Goal: Task Accomplishment & Management: Use online tool/utility

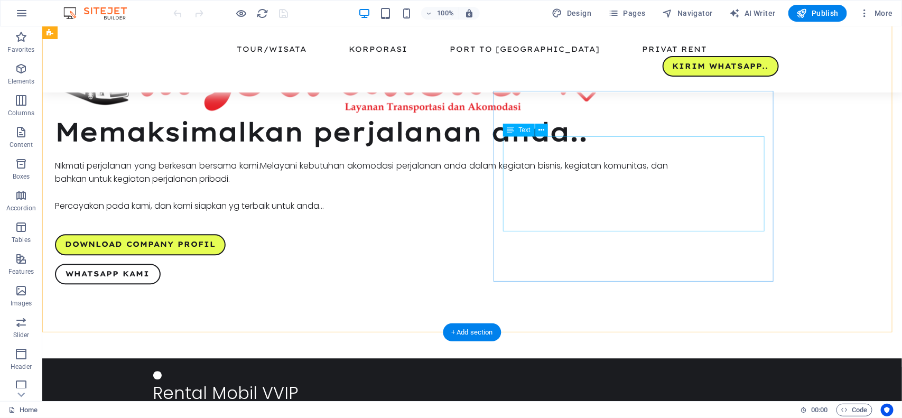
scroll to position [859, 0]
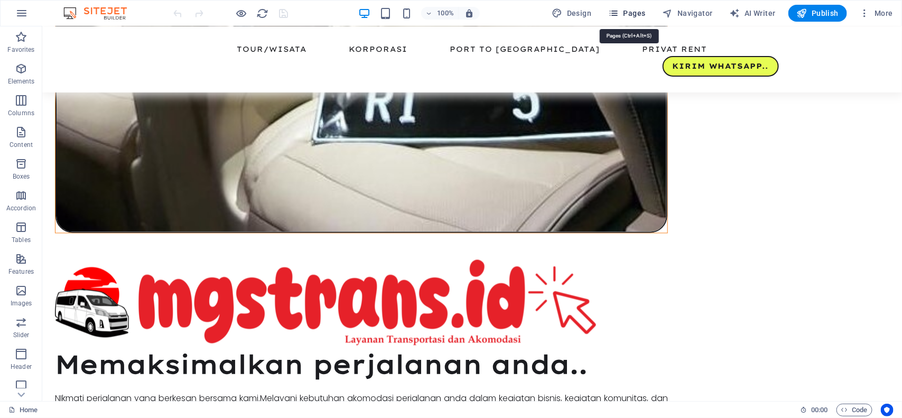
click at [628, 13] on span "Pages" at bounding box center [626, 13] width 37 height 11
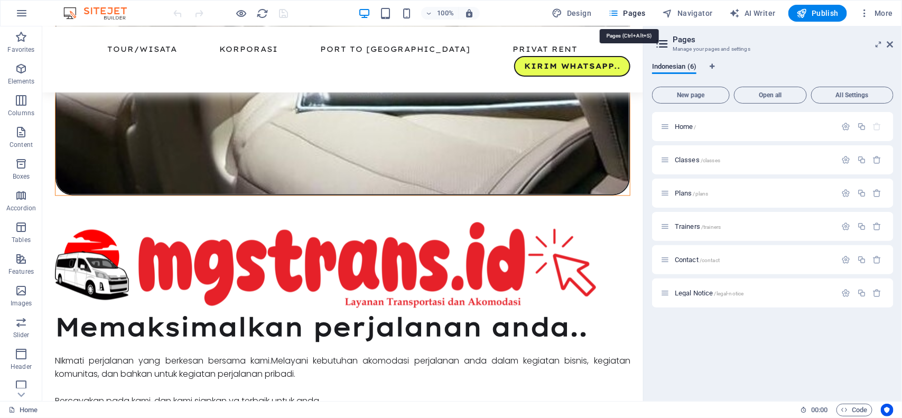
scroll to position [878, 0]
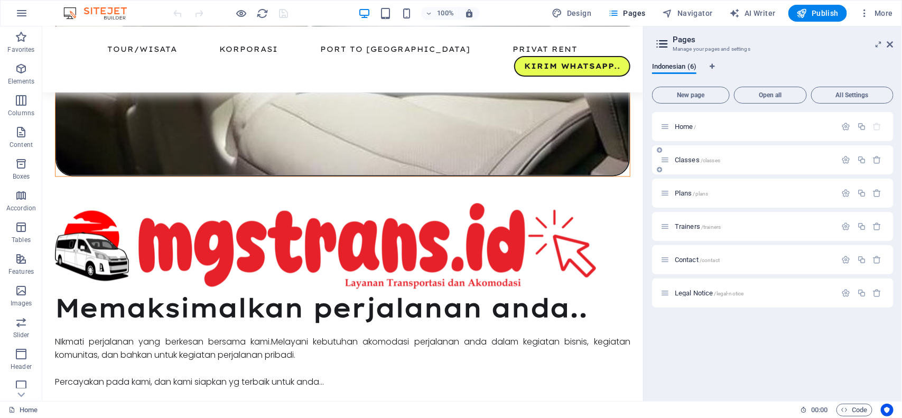
click at [688, 160] on span "Classes /classes" at bounding box center [697, 160] width 45 height 8
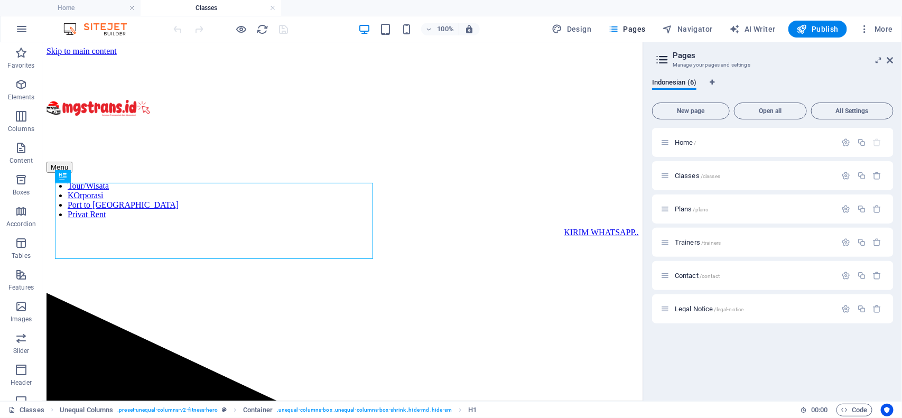
scroll to position [0, 0]
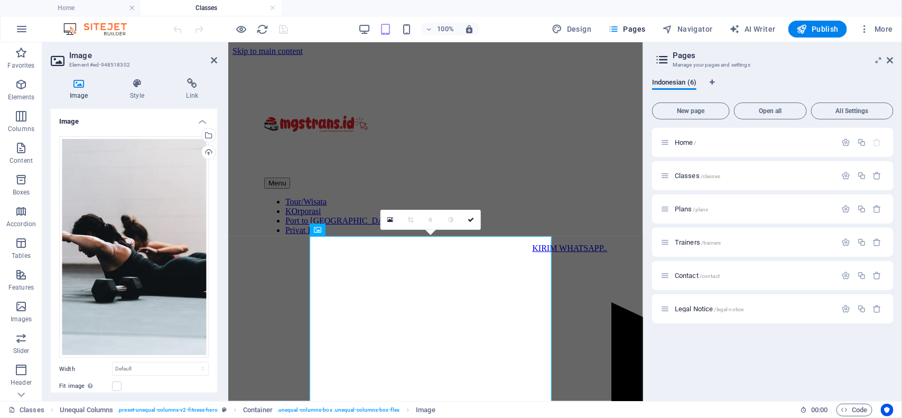
click at [79, 88] on icon at bounding box center [79, 83] width 56 height 11
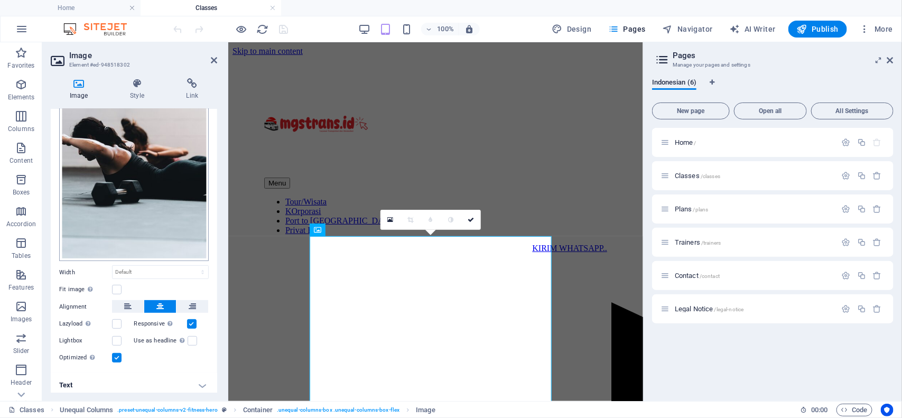
scroll to position [98, 0]
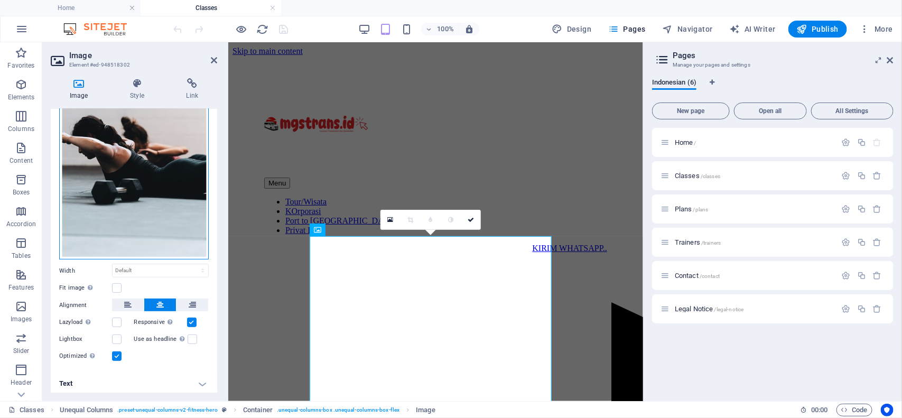
click at [125, 156] on div "Drag files here, click to choose files or select files from Files or our free s…" at bounding box center [134, 149] width 150 height 222
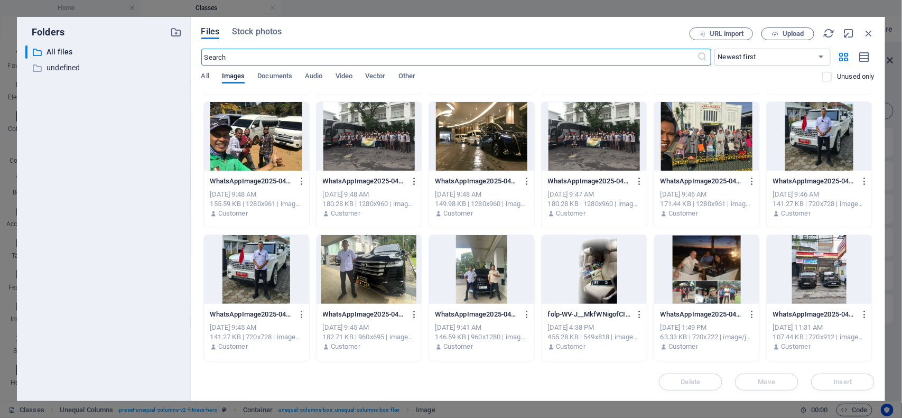
scroll to position [191, 0]
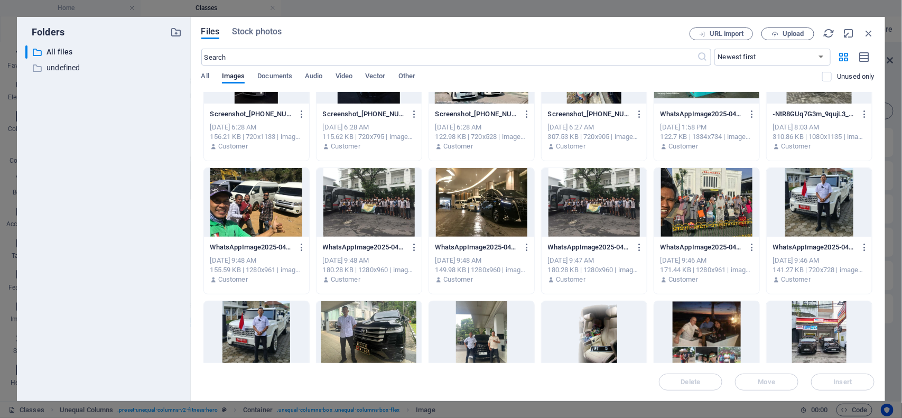
click at [270, 311] on div at bounding box center [256, 335] width 105 height 69
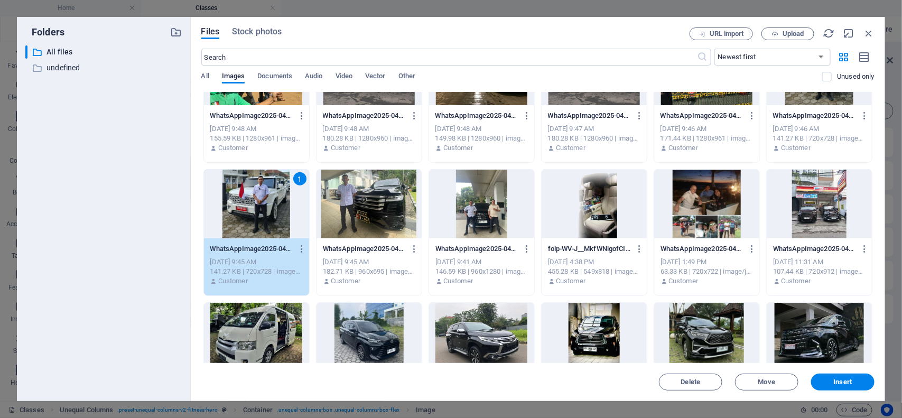
scroll to position [323, 0]
click at [299, 249] on icon "button" at bounding box center [302, 249] width 10 height 10
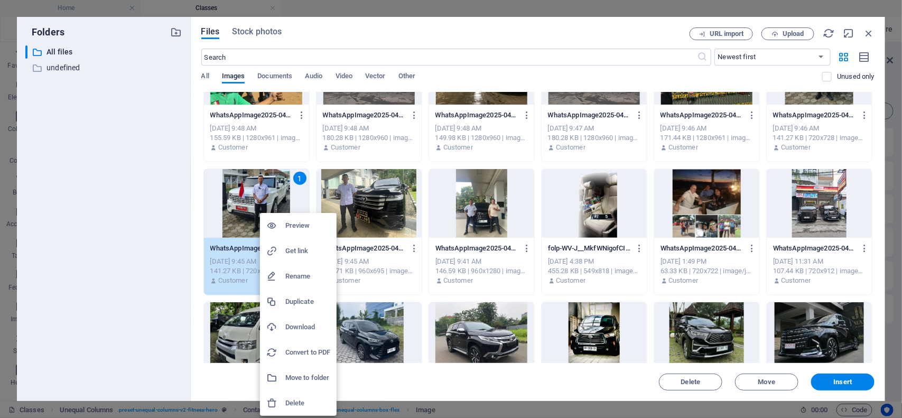
click at [297, 222] on h6 "Preview" at bounding box center [307, 225] width 45 height 13
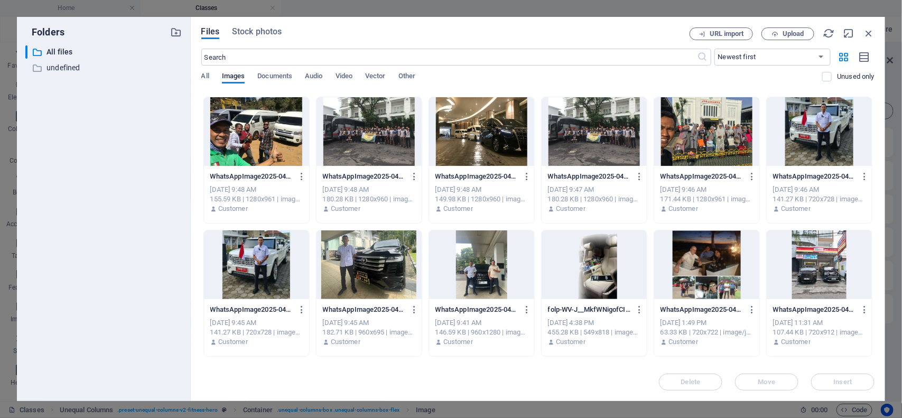
scroll to position [191, 0]
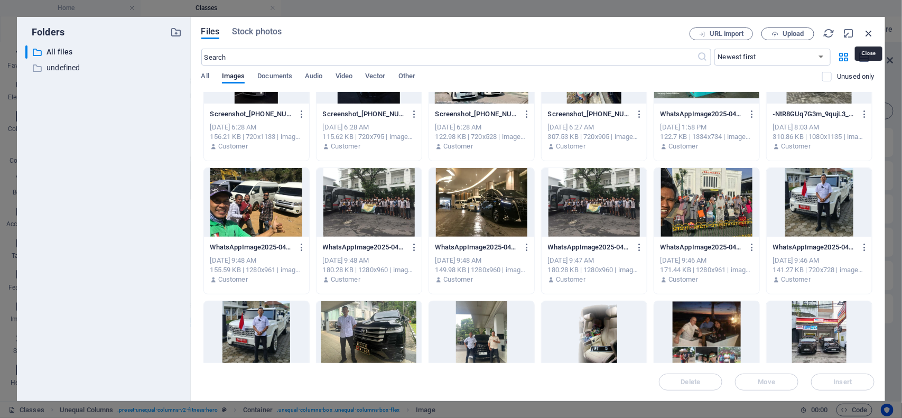
click at [866, 37] on icon "button" at bounding box center [869, 33] width 12 height 12
